Goal: Task Accomplishment & Management: Manage account settings

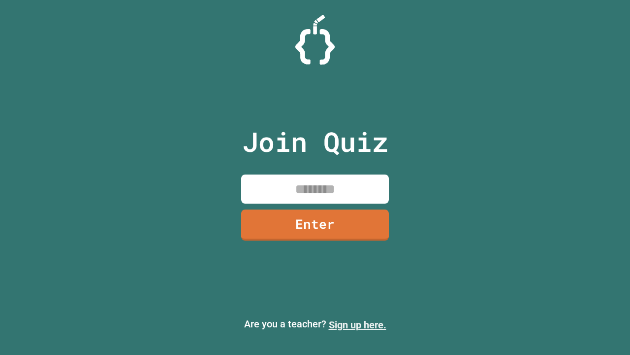
click at [358, 325] on link "Sign up here." at bounding box center [358, 325] width 58 height 12
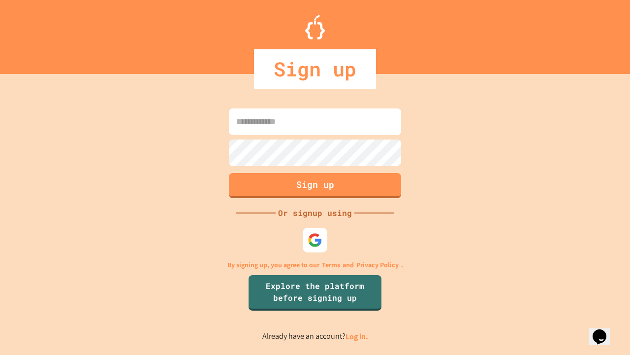
click at [358, 336] on link "Log in." at bounding box center [357, 336] width 23 height 10
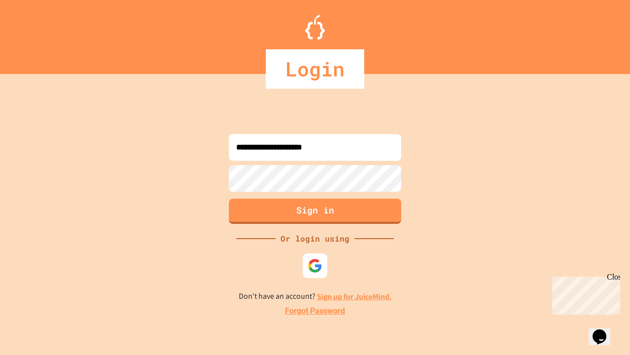
type input "**********"
